Goal: Task Accomplishment & Management: Manage account settings

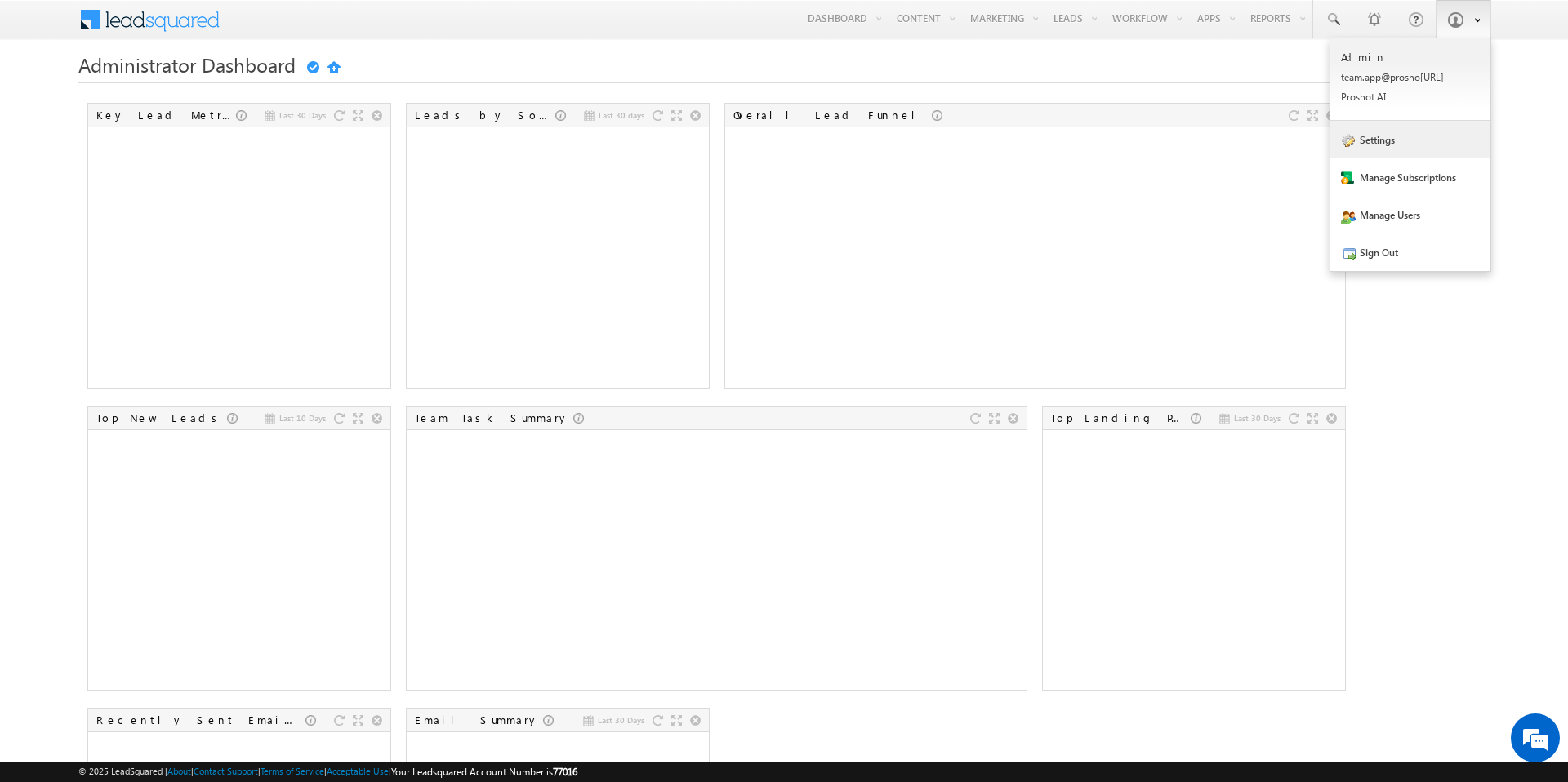
click at [1401, 141] on link "Settings" at bounding box center [1410, 139] width 160 height 38
click at [1372, 143] on link "Settings" at bounding box center [1410, 139] width 160 height 38
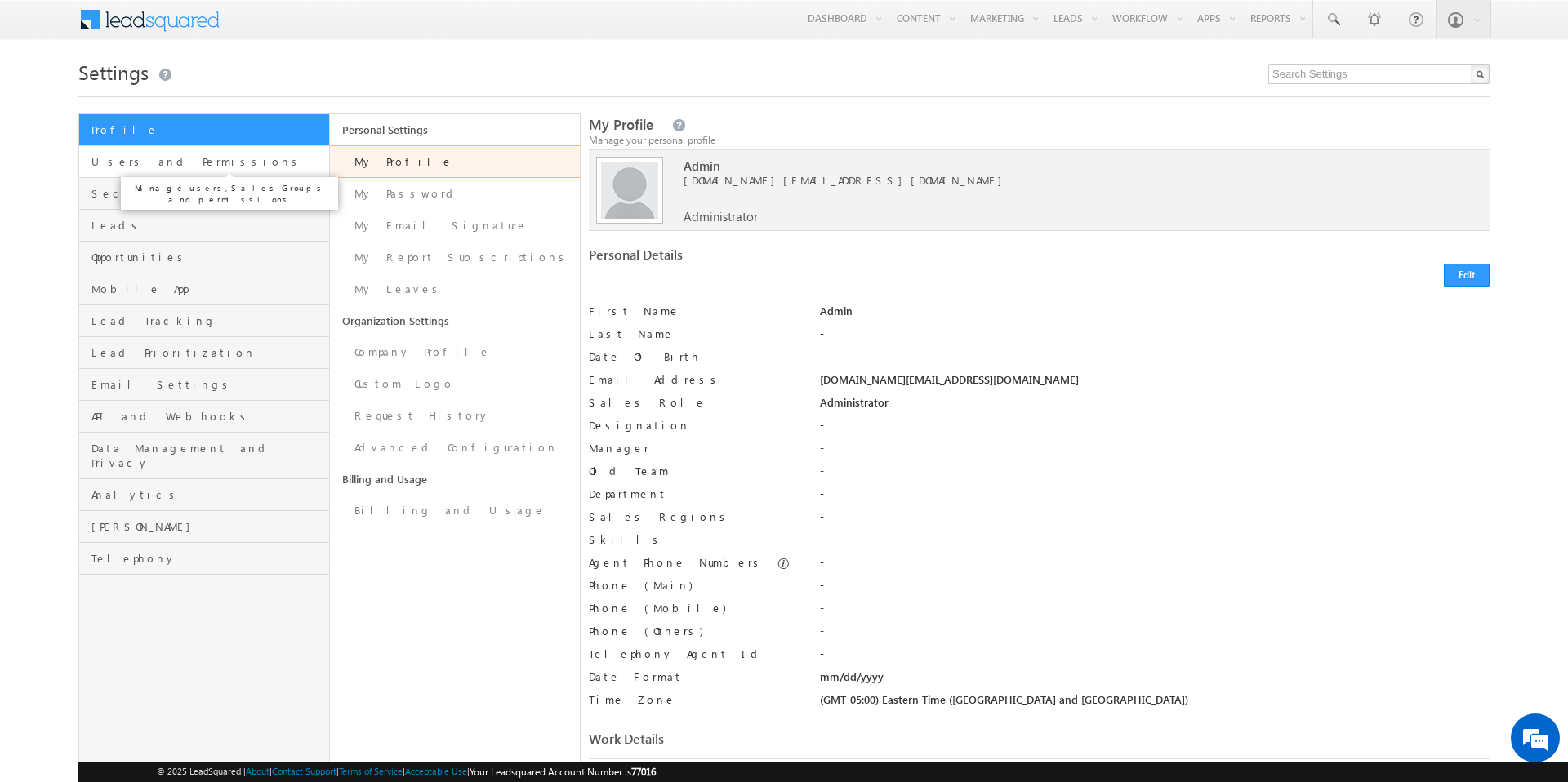
click at [238, 164] on span "Users and Permissions" at bounding box center [207, 162] width 233 height 14
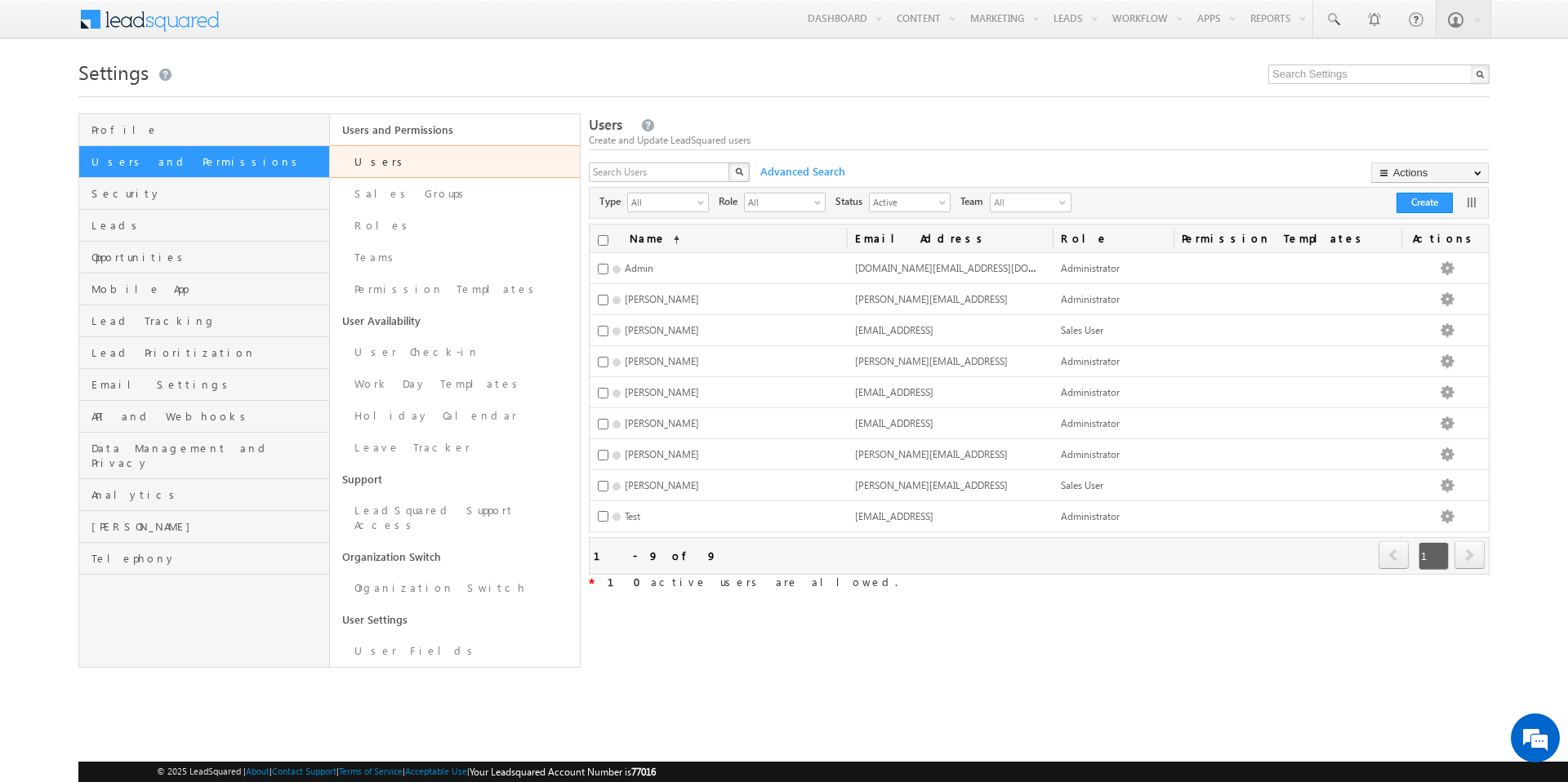
click at [439, 166] on link "Users" at bounding box center [455, 162] width 250 height 33
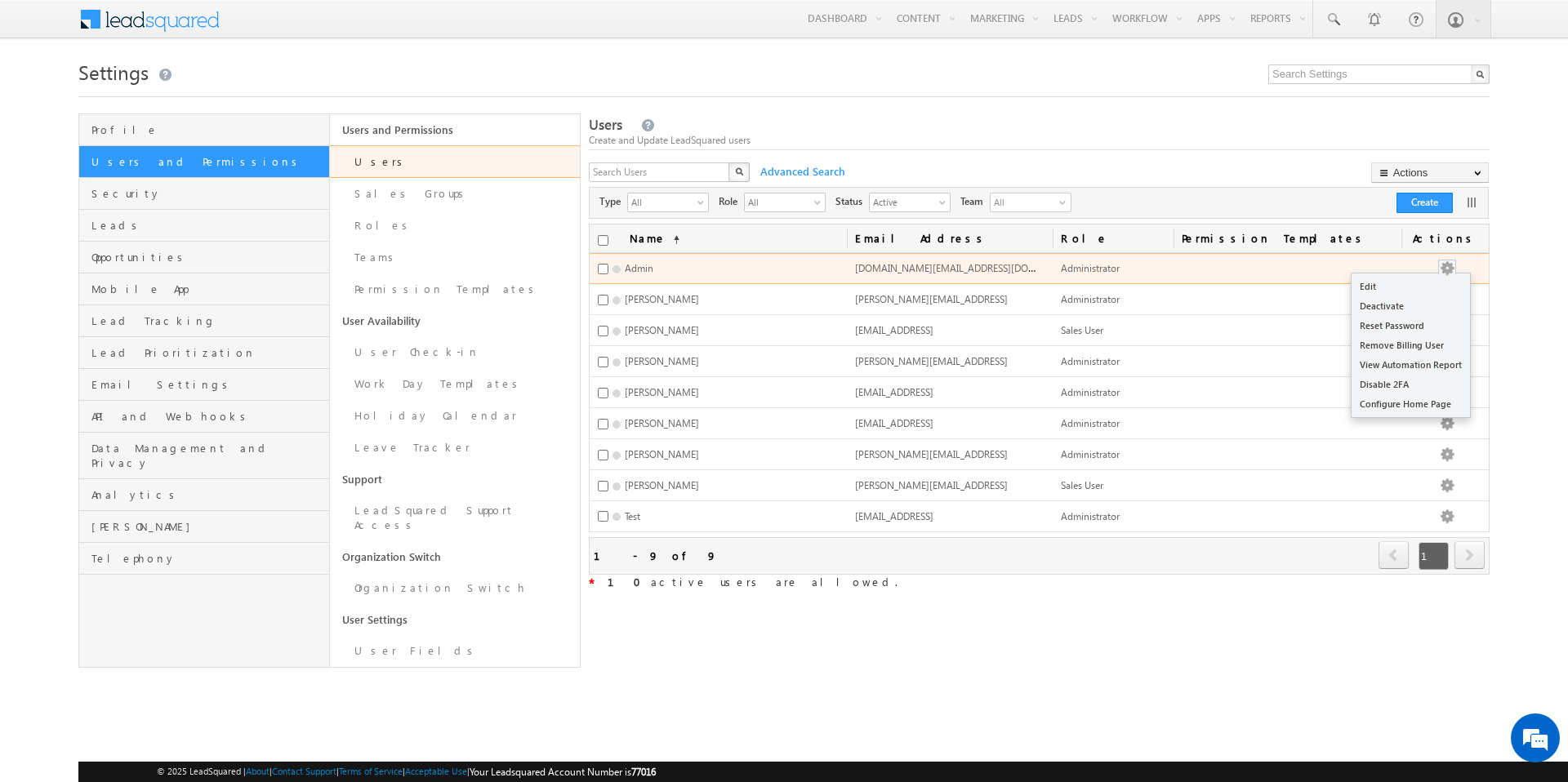
click at [1455, 268] on button "button" at bounding box center [1447, 268] width 16 height 16
